Goal: Transaction & Acquisition: Book appointment/travel/reservation

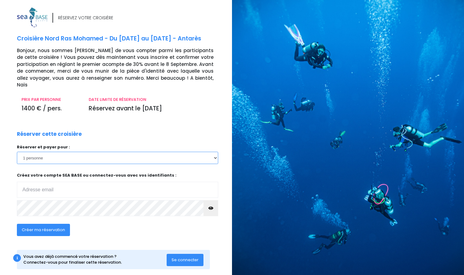
select select "2"
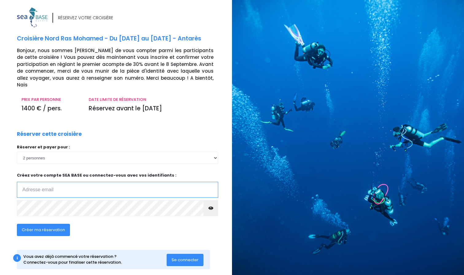
click at [46, 185] on input "email" at bounding box center [117, 190] width 201 height 16
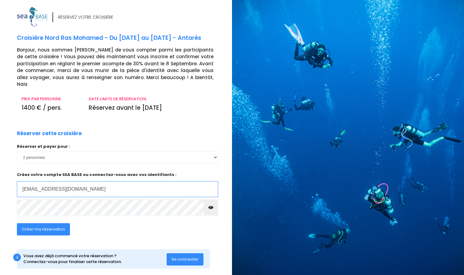
scroll to position [0, 0]
type input "alexandrewirz@outlook.com"
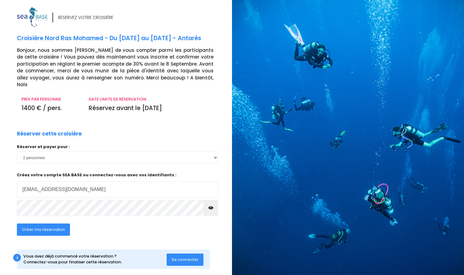
click at [39, 227] on span "Créer ma réservation" at bounding box center [43, 230] width 43 height 6
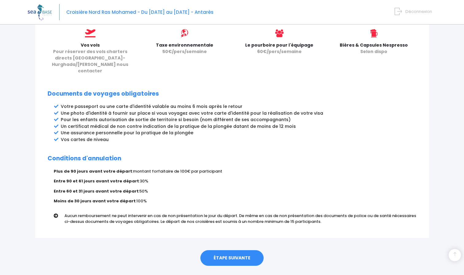
scroll to position [276, 0]
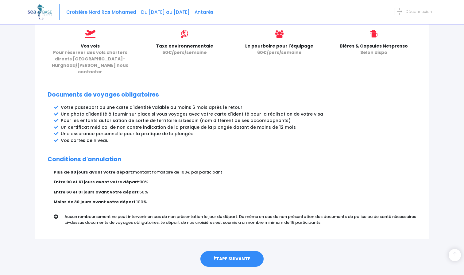
click at [221, 252] on link "ÉTAPE SUIVANTE" at bounding box center [232, 260] width 63 height 16
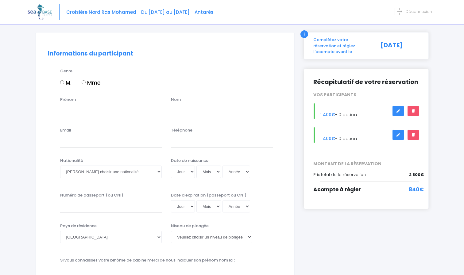
scroll to position [37, 0]
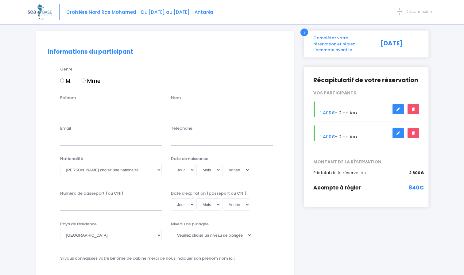
click at [63, 84] on label "M." at bounding box center [65, 81] width 11 height 8
click at [63, 83] on input "M." at bounding box center [62, 81] width 4 height 4
radio input "true"
type input "Alexandre"
type input "Wirz"
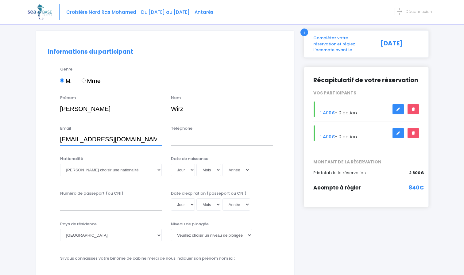
type input "alexandrewirz@outlook.com"
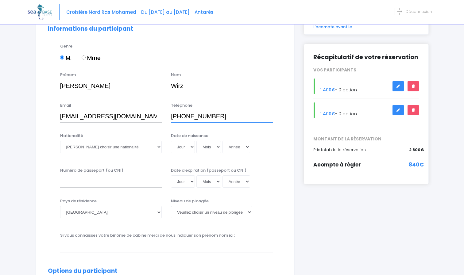
scroll to position [81, 0]
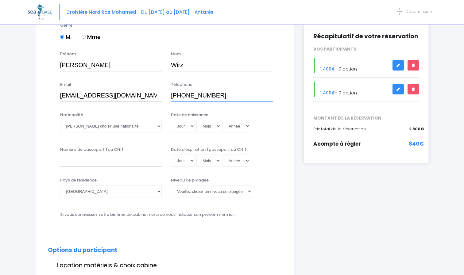
type input "+41795303379"
select select "Suisse"
select select "12"
select select "10"
select select "1993"
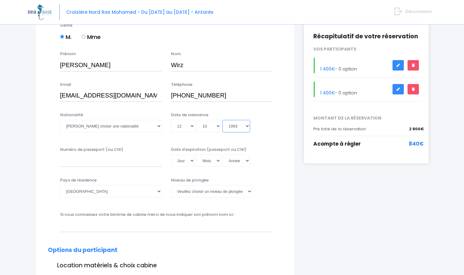
type input "1993-10-12"
click at [93, 156] on input "Numéro de passeport (ou CNI)" at bounding box center [111, 161] width 102 height 12
type input "X5066121"
select select "03"
select select "04"
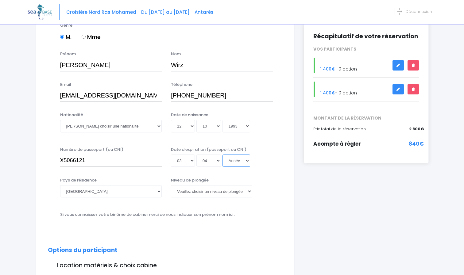
select select "2033"
type input "2033-04-03"
select select "2032"
type input "2032-04-03"
select select "Suisse"
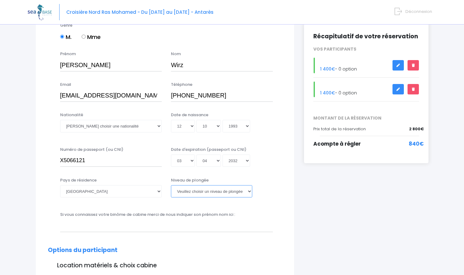
select select "PADI Rescue diver"
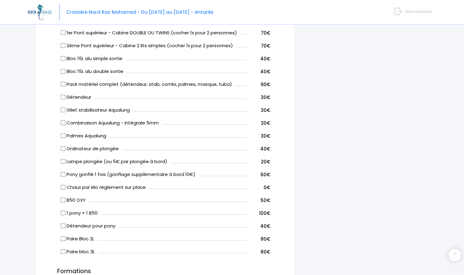
scroll to position [169, 0]
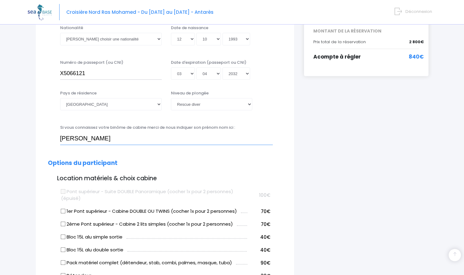
type input "Juliette"
click at [64, 209] on input "1er Pont supérieur - Cabine DOUBLE OU TWINS (cocher 1x pour 2 personnes)" at bounding box center [63, 211] width 5 height 5
checkbox input "true"
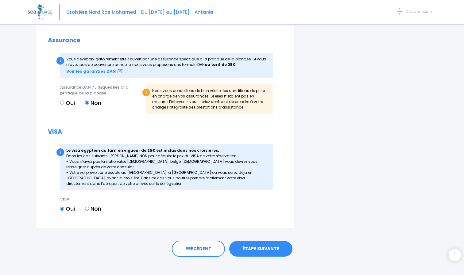
scroll to position [716, 0]
click at [249, 247] on link "ÉTAPE SUIVANTE" at bounding box center [260, 250] width 63 height 16
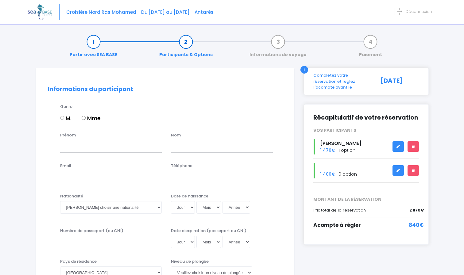
click at [91, 119] on label "Mme" at bounding box center [91, 118] width 19 height 8
click at [86, 119] on input "Mme" at bounding box center [84, 118] width 4 height 4
radio input "true"
type input "Juliette"
type input "Perrin Chevreul"
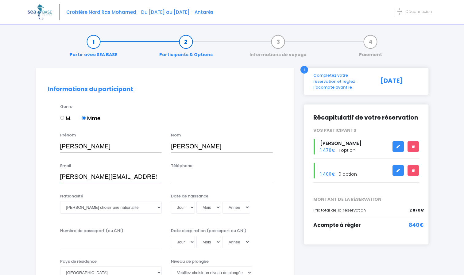
type input "juliette_perrin@hotmail.com"
type input "+41796579783"
click at [129, 199] on div "Nationalité Veuillez choisir une nationalité Afghane Albanaise Algerienne Allem…" at bounding box center [111, 203] width 102 height 20
select select "Suisse"
select select "16"
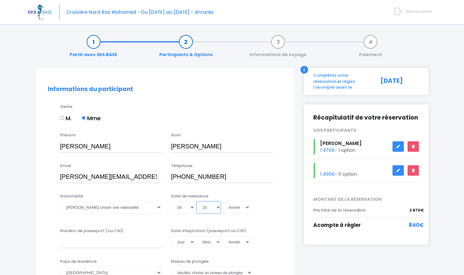
select select "12"
select select "1999"
type input "1999-12-16"
select select "1993"
type input "1993-12-16"
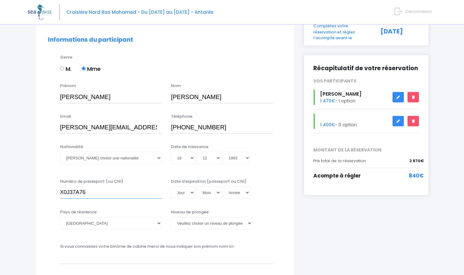
scroll to position [56, 0]
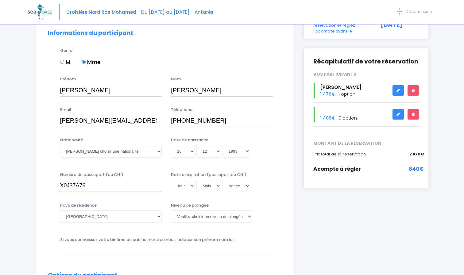
type input "X0J37A76"
select select "27"
select select "07"
select select "2033"
type input "2033-07-27"
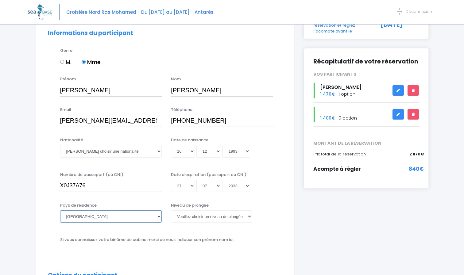
select select "Suisse"
select select "PADI Rescue diver"
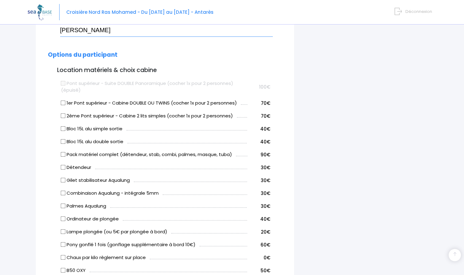
scroll to position [283, 0]
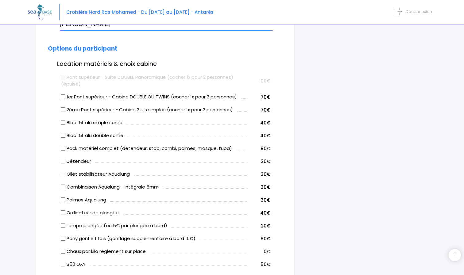
type input "[PERSON_NAME]"
click at [63, 96] on input "1er Pont supérieur - Cabine DOUBLE OU TWINS (cocher 1x pour 2 personnes)" at bounding box center [63, 97] width 5 height 5
checkbox input "true"
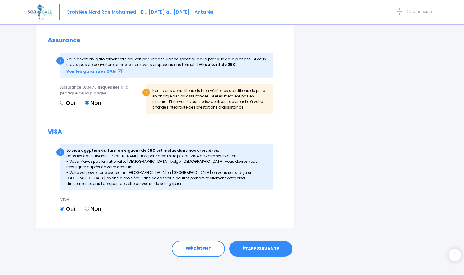
scroll to position [716, 0]
click at [283, 243] on link "ÉTAPE SUIVANTE" at bounding box center [260, 250] width 63 height 16
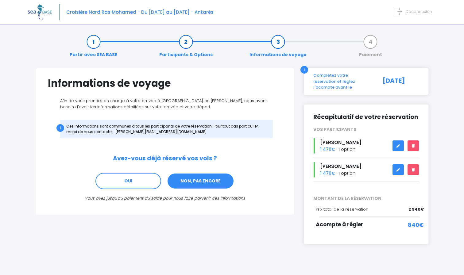
click at [195, 182] on link "NON, PAS ENCORE" at bounding box center [200, 181] width 67 height 17
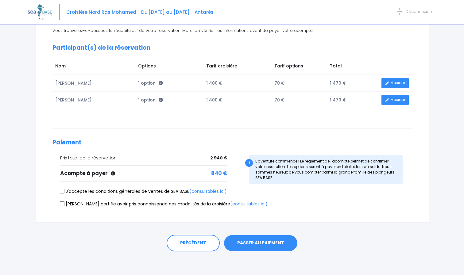
scroll to position [70, 0]
click at [160, 188] on div "Prix total de la réservation 2 940 € Acompte à payer" at bounding box center [140, 171] width 185 height 33
click at [154, 193] on label "J'accepte les conditions générales de ventes de SEA BASE (consultables ici)" at bounding box center [143, 192] width 167 height 6
click at [64, 193] on input "J'accepte les conditions générales de ventes de SEA BASE (consultables ici)" at bounding box center [62, 191] width 5 height 5
checkbox input "true"
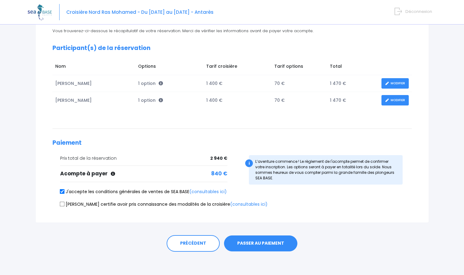
click at [149, 205] on label "Je certifie avoir pris connaissance des modalités de la croisière (consultables…" at bounding box center [164, 204] width 208 height 6
click at [64, 205] on input "Je certifie avoir pris connaissance des modalités de la croisière (consultables…" at bounding box center [62, 204] width 5 height 5
checkbox input "true"
click at [273, 240] on button "PASSER AU PAIEMENT" at bounding box center [260, 244] width 73 height 16
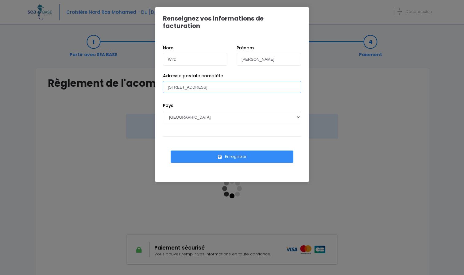
type input "[STREET_ADDRESS]"
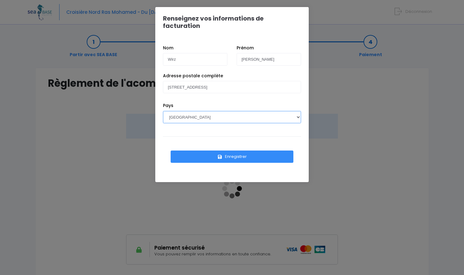
select select "CH"
click at [224, 156] on button "Enregistrer" at bounding box center [232, 157] width 123 height 12
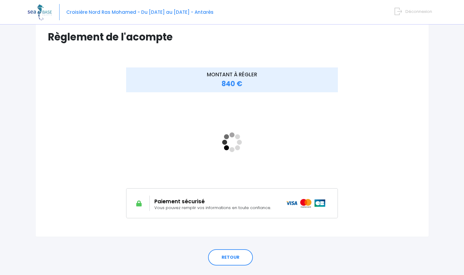
scroll to position [49, 0]
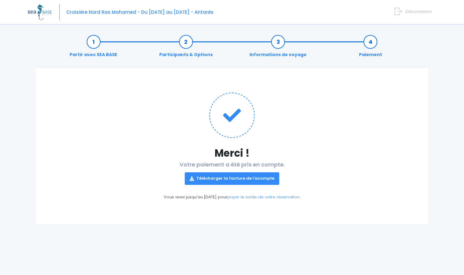
click at [234, 177] on link "Télécharger la facture de l'acompte" at bounding box center [232, 179] width 95 height 12
